Goal: Check status: Check status

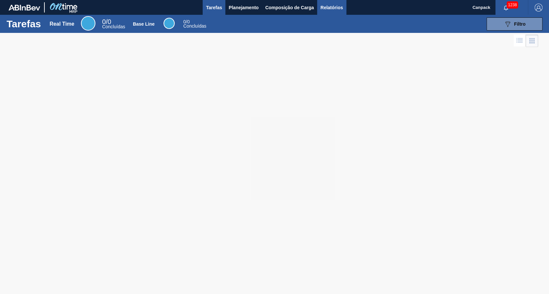
click at [331, 12] on button "Relatórios" at bounding box center [331, 7] width 29 height 15
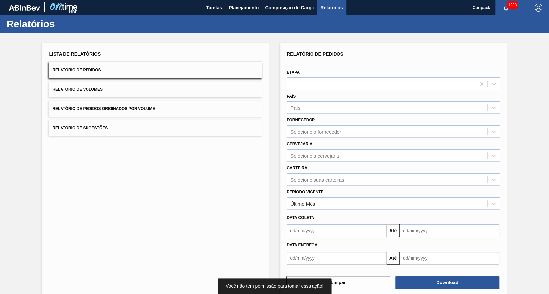
click at [332, 229] on input "text" at bounding box center [337, 230] width 100 height 13
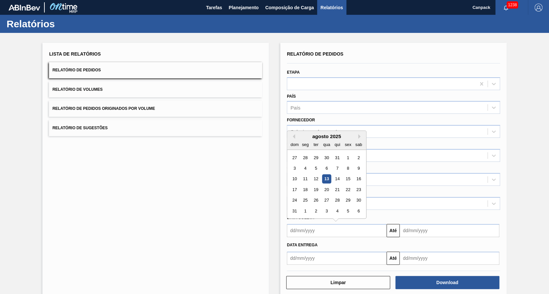
click at [325, 177] on div "13" at bounding box center [326, 179] width 9 height 9
type input "[DATE]"
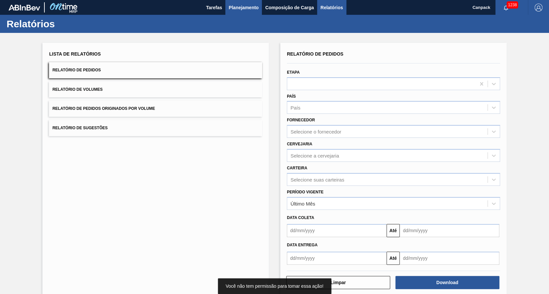
click at [243, 11] on span "Planejamento" at bounding box center [243, 8] width 30 height 8
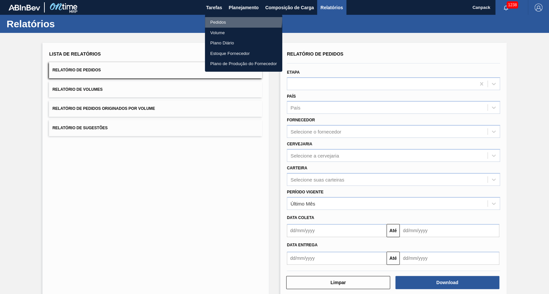
click at [219, 18] on li "Pedidos" at bounding box center [243, 22] width 77 height 11
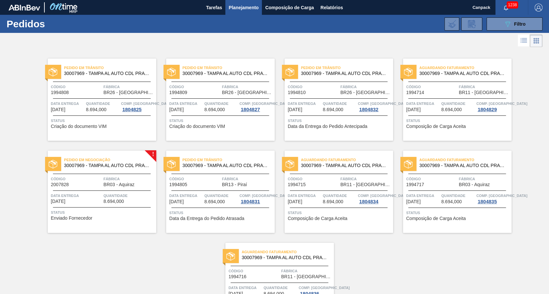
click at [119, 196] on span "Quantidade" at bounding box center [129, 195] width 51 height 7
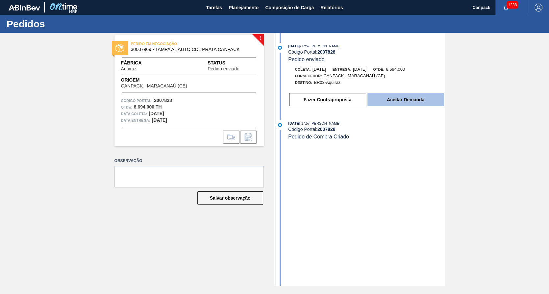
click at [402, 101] on button "Aceitar Demanda" at bounding box center [405, 99] width 77 height 13
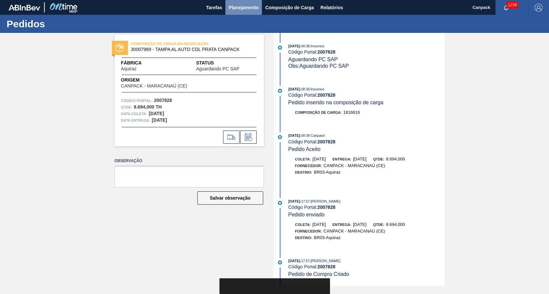
click at [235, 9] on span "Planejamento" at bounding box center [243, 8] width 30 height 8
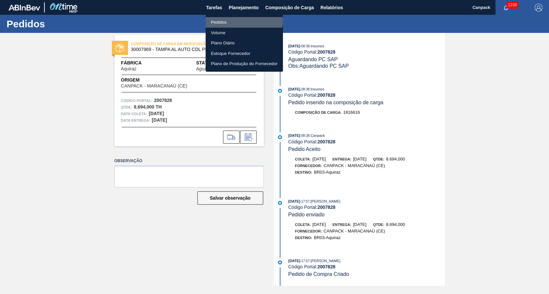
click at [238, 18] on li "Pedidos" at bounding box center [243, 22] width 77 height 11
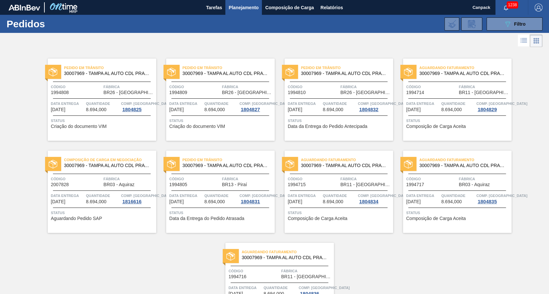
click at [102, 205] on div "Composição de Carga em Negociação 30007969 - TAMPA AL AUTO CDL PRATA CANPACK Có…" at bounding box center [102, 192] width 108 height 82
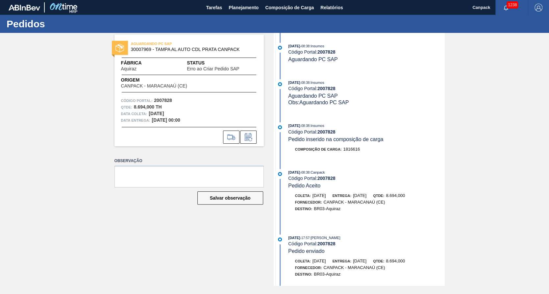
click at [330, 54] on strong "2007828" at bounding box center [326, 51] width 18 height 5
copy strong "2007828"
click at [243, 10] on span "Planejamento" at bounding box center [243, 8] width 30 height 8
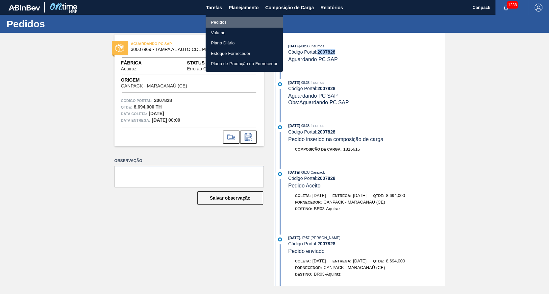
click at [249, 23] on li "Pedidos" at bounding box center [243, 22] width 77 height 11
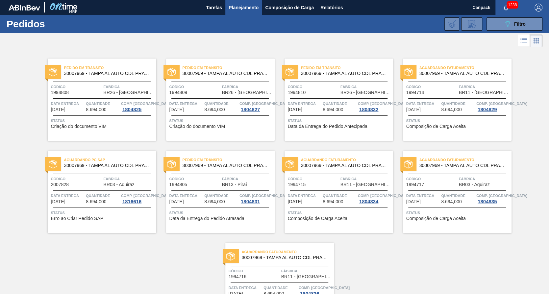
scroll to position [55, 0]
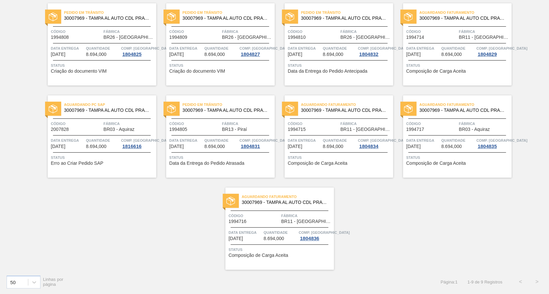
click at [79, 142] on span "Data entrega" at bounding box center [68, 140] width 34 height 7
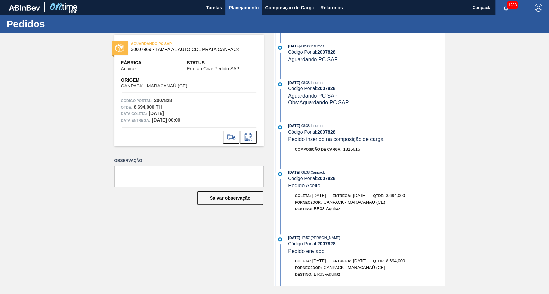
click at [240, 12] on button "Planejamento" at bounding box center [243, 7] width 36 height 15
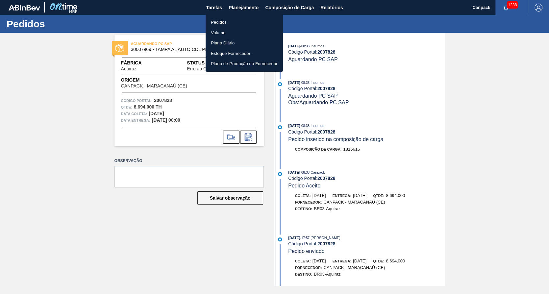
click at [241, 24] on li "Pedidos" at bounding box center [243, 22] width 77 height 11
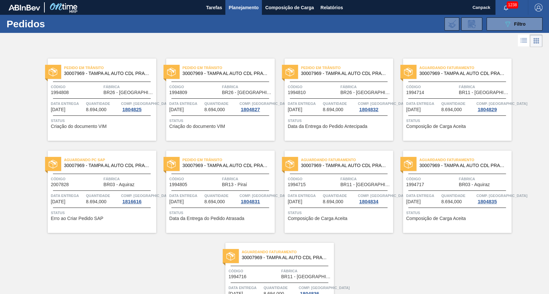
scroll to position [55, 0]
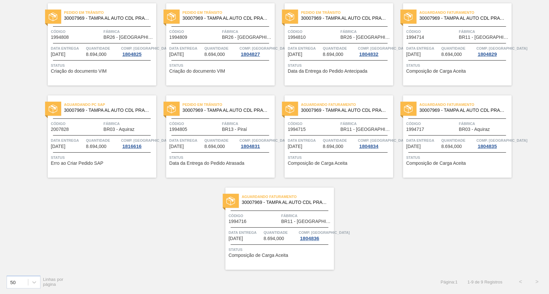
click at [101, 121] on div "Código 2007828 Fábrica BR03 - Aquiraz" at bounding box center [102, 126] width 108 height 12
